Goal: Check status: Check status

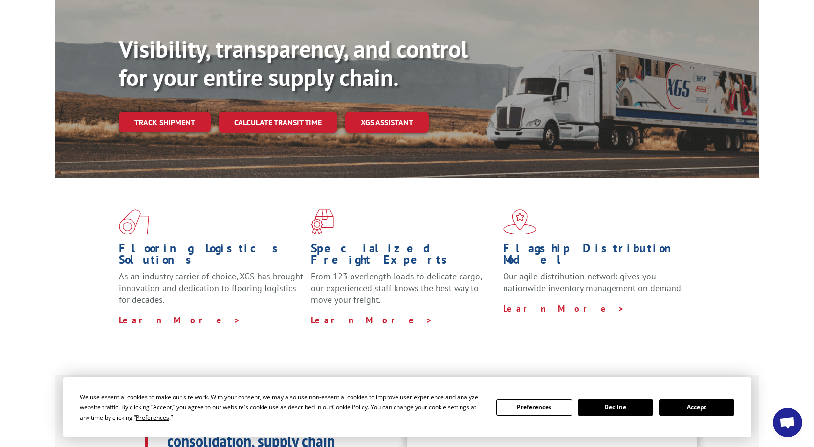
scroll to position [49, 0]
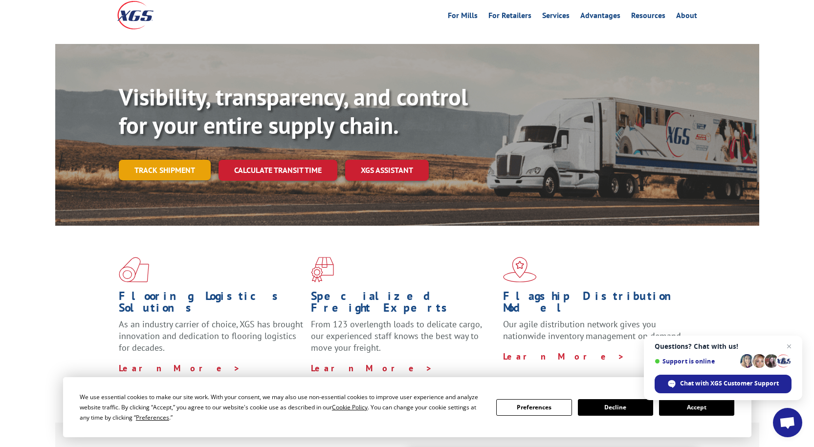
click at [156, 160] on link "Track shipment" at bounding box center [165, 170] width 92 height 21
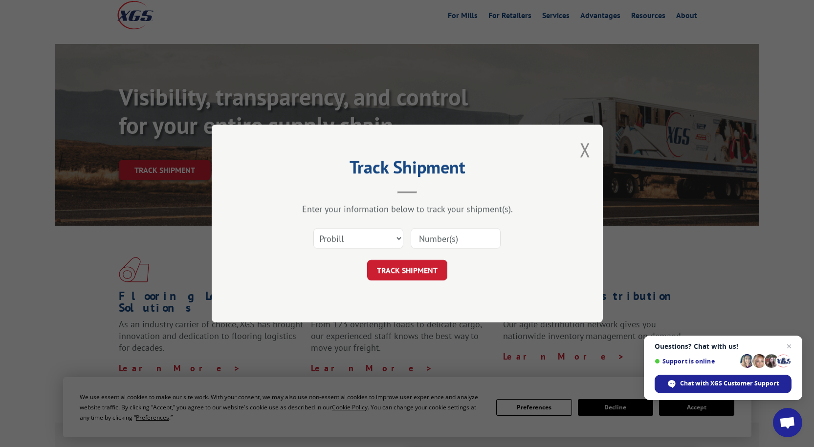
paste input "FPX00325426"
type input "FPX00325426"
click at [423, 274] on button "TRACK SHIPMENT" at bounding box center [407, 270] width 80 height 21
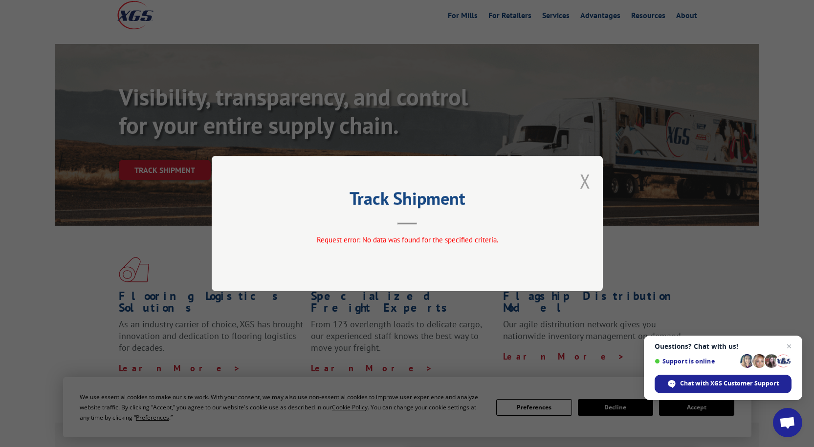
click at [587, 183] on button "Close modal" at bounding box center [584, 181] width 11 height 26
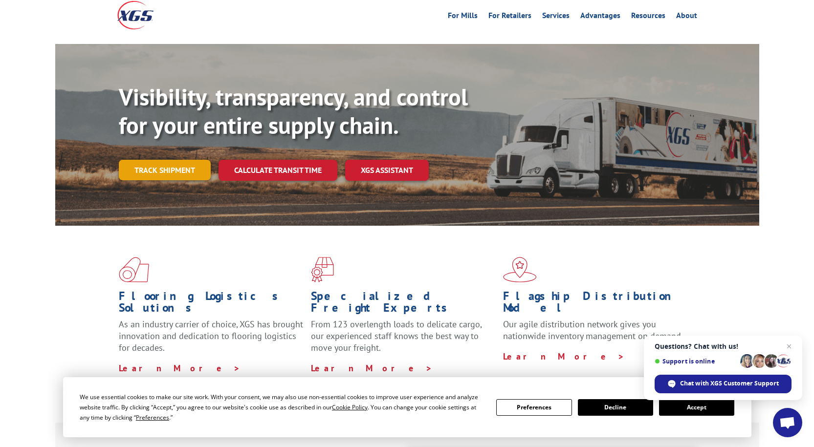
click at [173, 160] on link "Track shipment" at bounding box center [165, 170] width 92 height 21
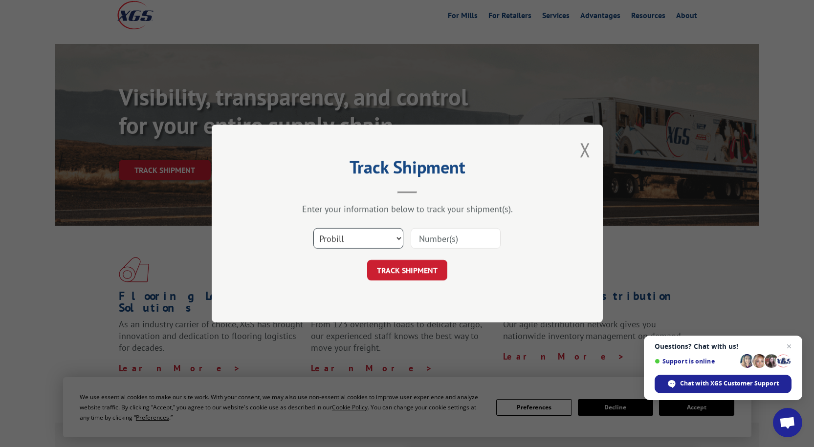
click at [329, 235] on select "Select category... Probill BOL PO" at bounding box center [358, 238] width 90 height 21
select select "bol"
click at [313, 228] on select "Select category... Probill BOL PO" at bounding box center [358, 238] width 90 height 21
click at [432, 237] on input at bounding box center [455, 238] width 90 height 21
paste input "FPX00325426"
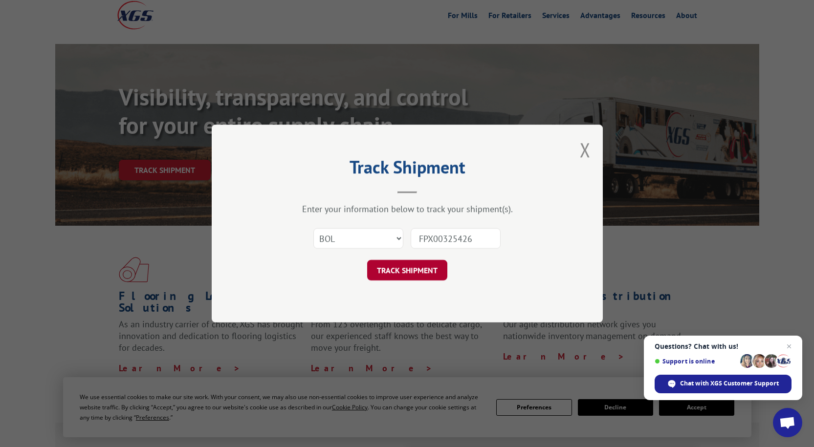
type input "FPX00325426"
click at [409, 268] on button "TRACK SHIPMENT" at bounding box center [407, 270] width 80 height 21
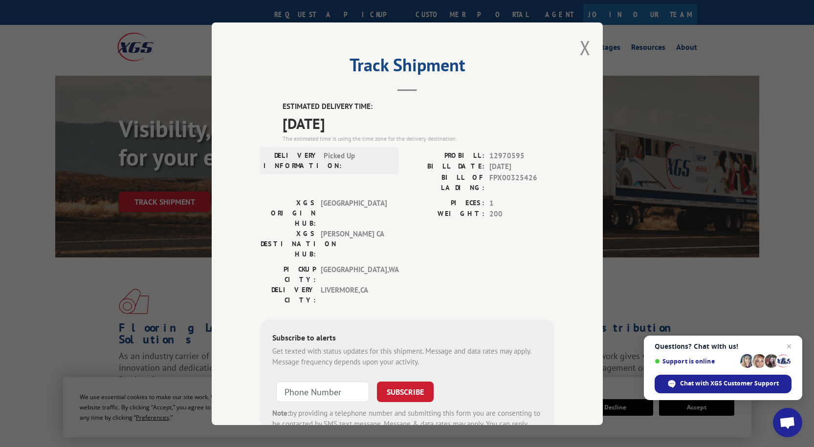
scroll to position [0, 0]
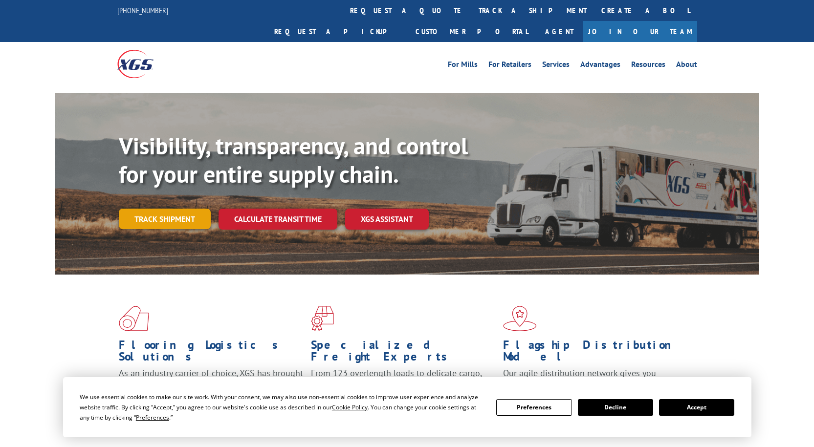
click at [157, 209] on link "Track shipment" at bounding box center [165, 219] width 92 height 21
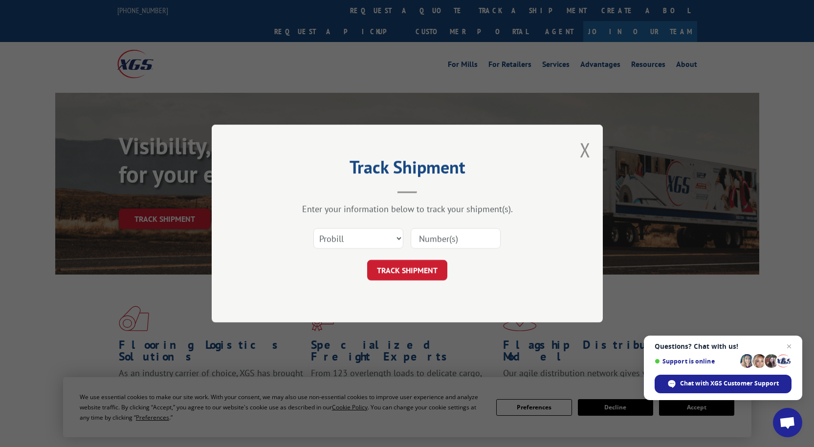
paste input "12970595"
type input "12970595"
click at [420, 272] on button "TRACK SHIPMENT" at bounding box center [407, 270] width 80 height 21
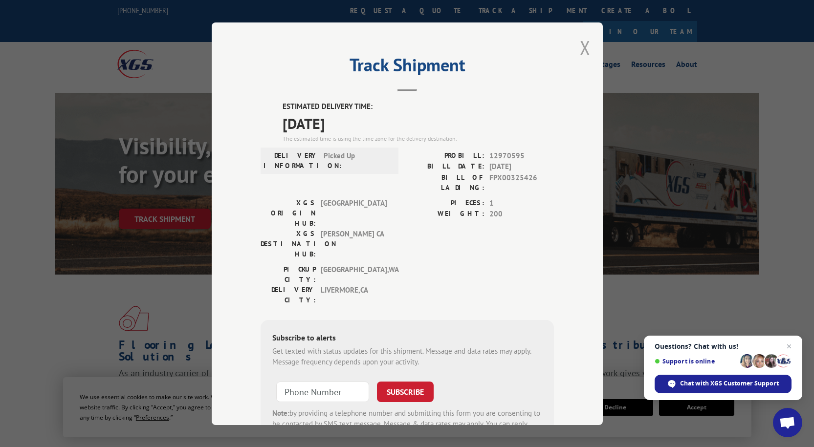
click at [580, 50] on button "Close modal" at bounding box center [584, 48] width 11 height 26
